Goal: Find contact information: Find contact information

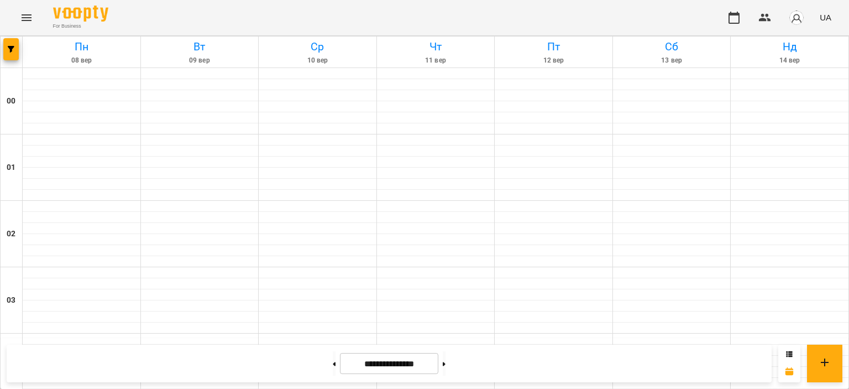
scroll to position [663, 0]
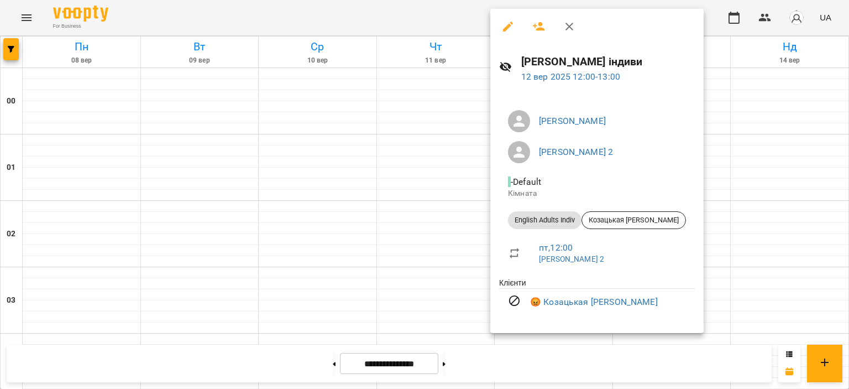
click at [710, 165] on div at bounding box center [424, 194] width 849 height 389
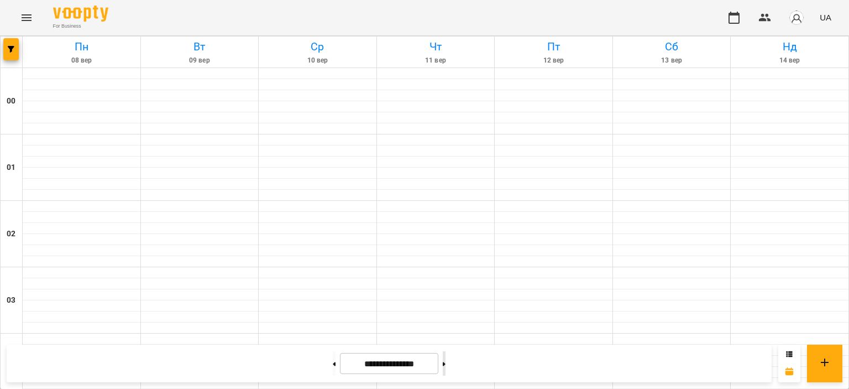
click at [445, 369] on button at bounding box center [444, 363] width 3 height 24
type input "**********"
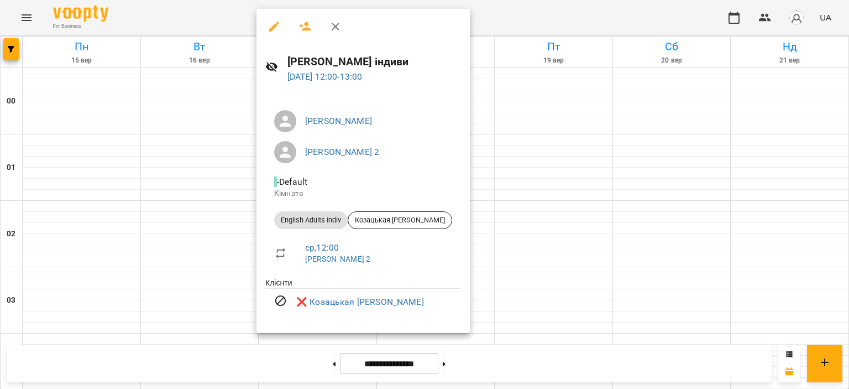
click at [528, 139] on div at bounding box center [424, 194] width 849 height 389
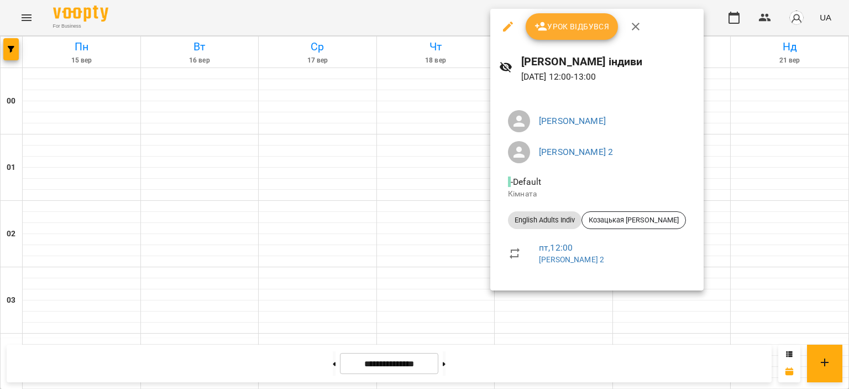
click at [419, 148] on div at bounding box center [424, 194] width 849 height 389
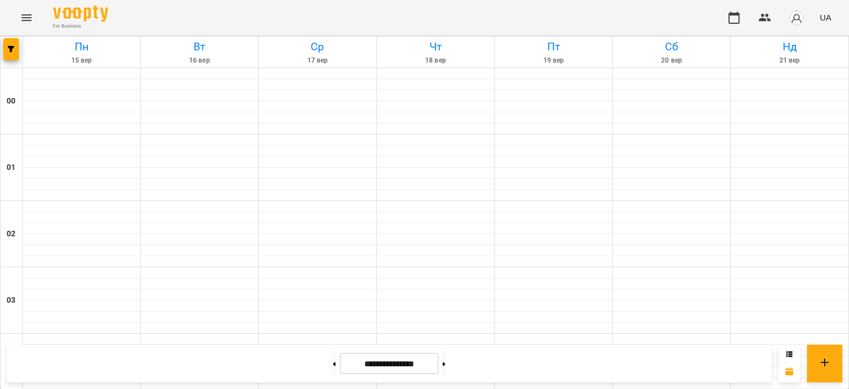
scroll to position [547, 0]
click at [798, 18] on img "button" at bounding box center [796, 17] width 15 height 15
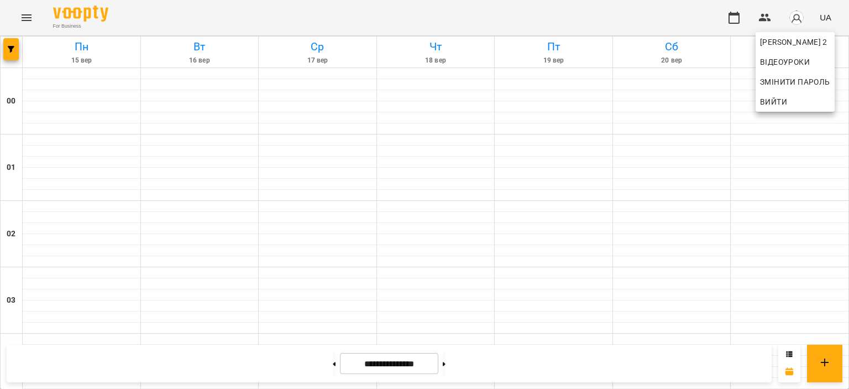
click at [789, 106] on span "Вийти" at bounding box center [795, 101] width 70 height 13
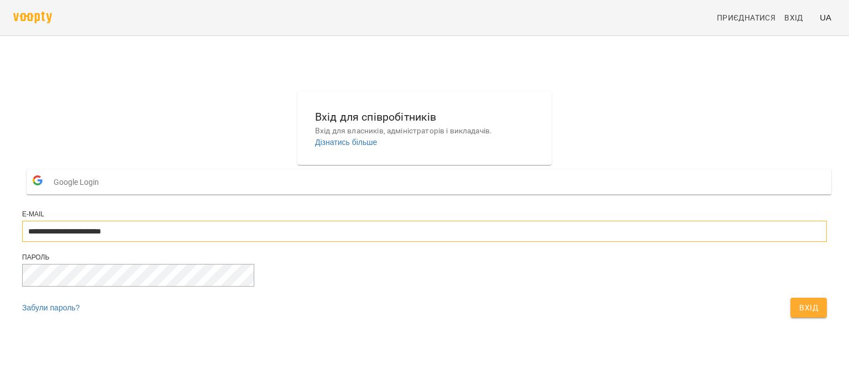
click at [406, 242] on input "**********" at bounding box center [424, 231] width 805 height 21
type input "**********"
click at [790, 317] on button "Вхід" at bounding box center [808, 307] width 36 height 20
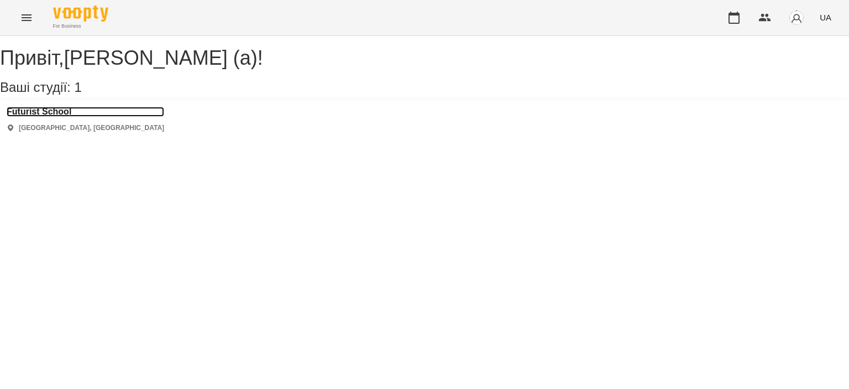
click at [58, 117] on h3 "Futurist School" at bounding box center [86, 112] width 158 height 10
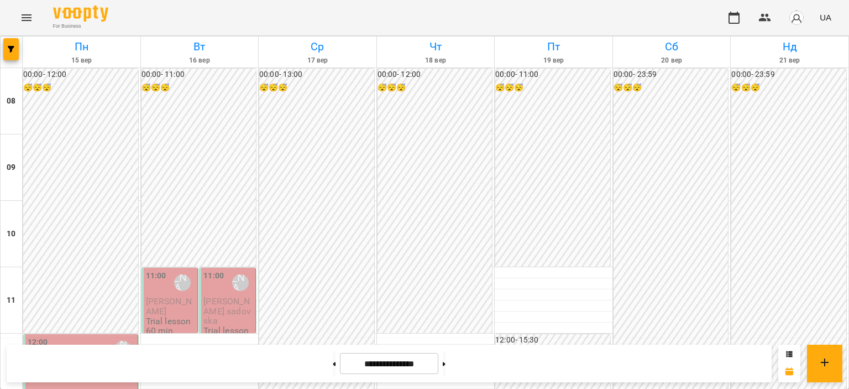
scroll to position [166, 0]
click at [95, 362] on span "Плєханова Яна Олегівна" at bounding box center [61, 367] width 67 height 11
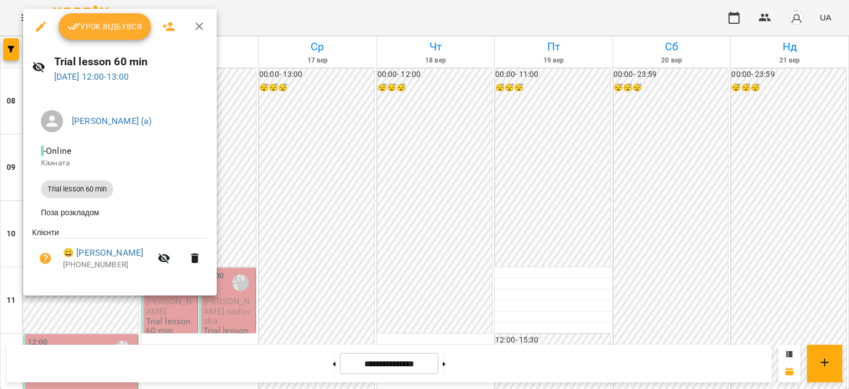
drag, startPoint x: 303, startPoint y: 255, endPoint x: 264, endPoint y: 218, distance: 54.0
click at [303, 256] on div at bounding box center [424, 194] width 849 height 389
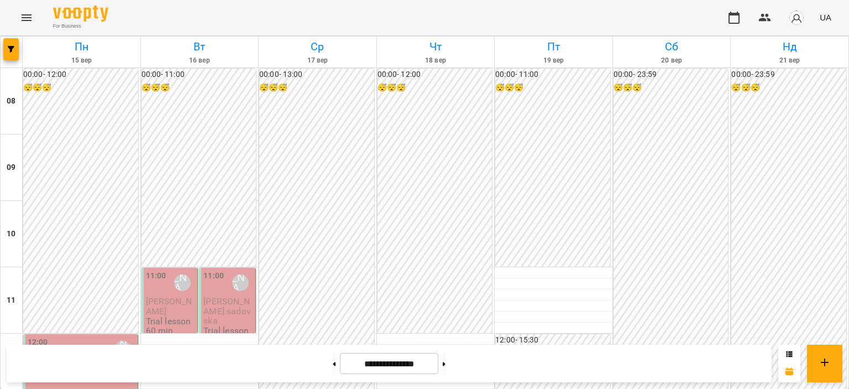
click at [71, 362] on span "Плєханова Яна Олегівна" at bounding box center [61, 367] width 67 height 11
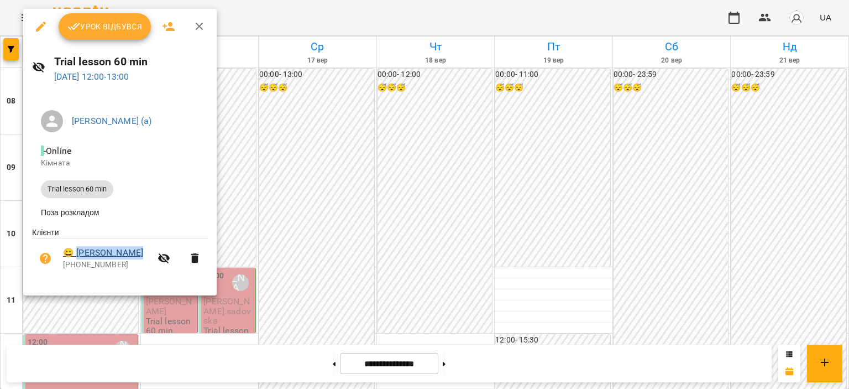
drag, startPoint x: 80, startPoint y: 245, endPoint x: 140, endPoint y: 256, distance: 61.8
click at [140, 256] on li "😀 Плєханова Яна Олегівна +380971922314" at bounding box center [120, 257] width 176 height 39
copy link "Плєханова Яна"
click at [321, 251] on div at bounding box center [424, 194] width 849 height 389
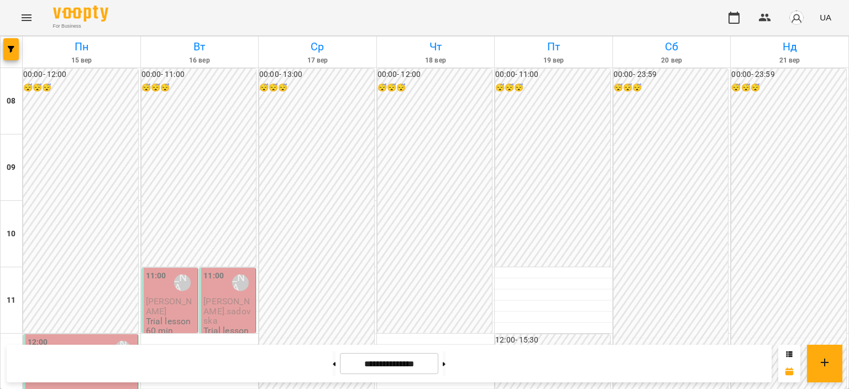
click at [209, 296] on span "marta.sadovska" at bounding box center [226, 311] width 47 height 30
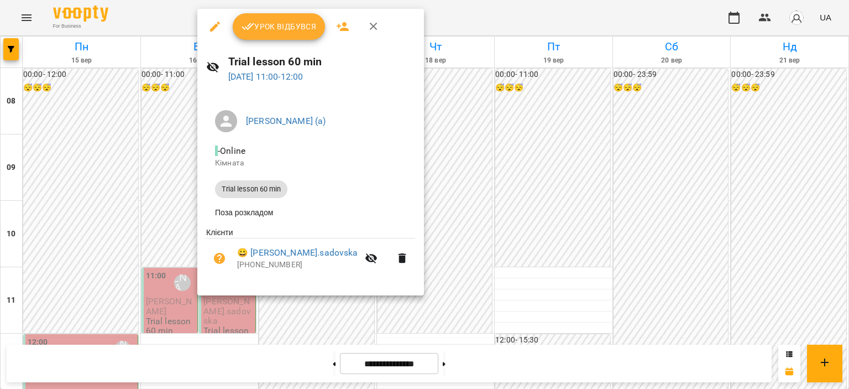
click at [181, 192] on div at bounding box center [424, 194] width 849 height 389
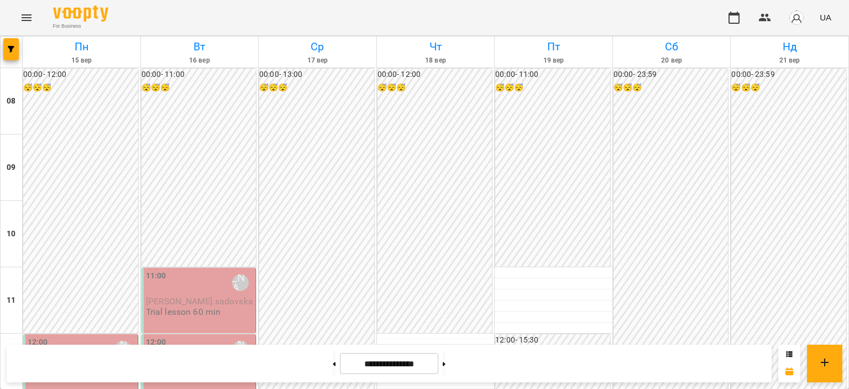
scroll to position [332, 0]
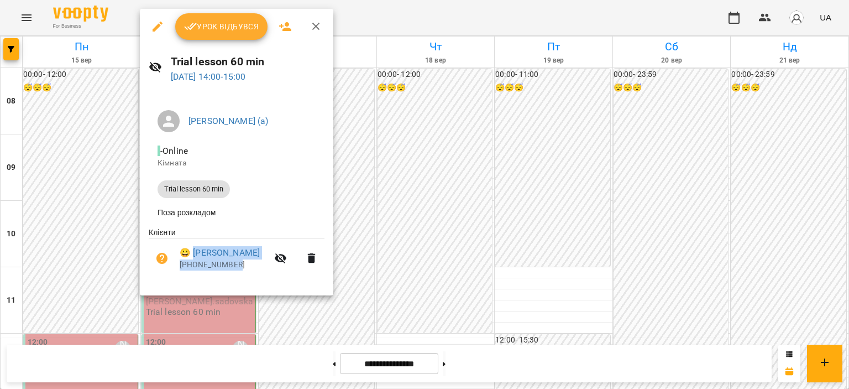
drag, startPoint x: 195, startPoint y: 245, endPoint x: 279, endPoint y: 253, distance: 84.9
click at [279, 253] on li "😀 [PERSON_NAME] [PHONE_NUMBER]" at bounding box center [237, 257] width 176 height 39
click at [281, 220] on li "Поза розкладом" at bounding box center [237, 212] width 176 height 20
drag, startPoint x: 204, startPoint y: 249, endPoint x: 272, endPoint y: 242, distance: 68.4
click at [272, 242] on li "😀 [PERSON_NAME] [PHONE_NUMBER]" at bounding box center [237, 257] width 176 height 39
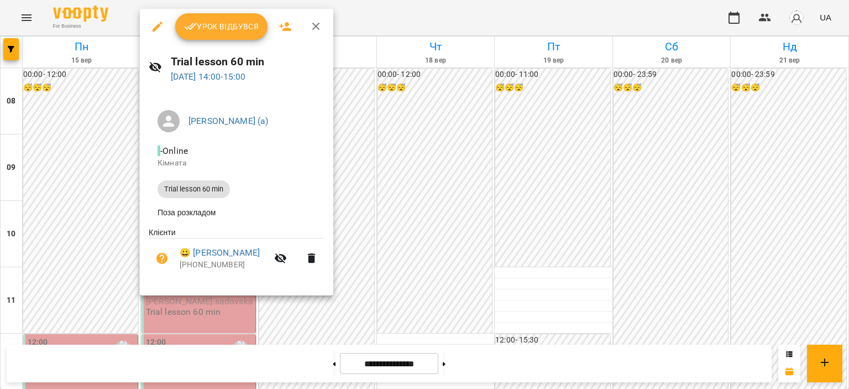
copy link "[PERSON_NAME]"
click at [441, 97] on div at bounding box center [424, 194] width 849 height 389
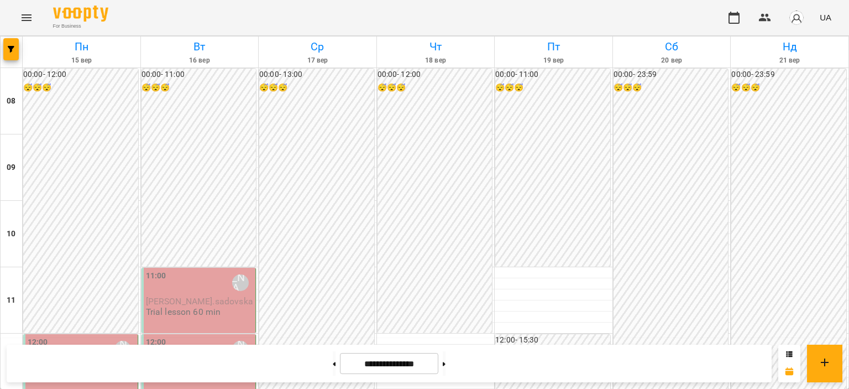
scroll to position [166, 0]
click at [228, 270] on div "11:00 [PERSON_NAME] (а) [PERSON_NAME].sadovska Trial lesson 60 min" at bounding box center [200, 293] width 108 height 47
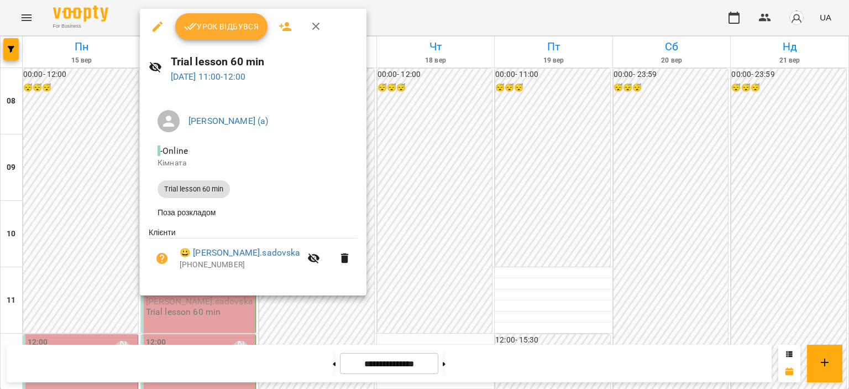
click at [449, 148] on div at bounding box center [424, 194] width 849 height 389
